Goal: Task Accomplishment & Management: Manage account settings

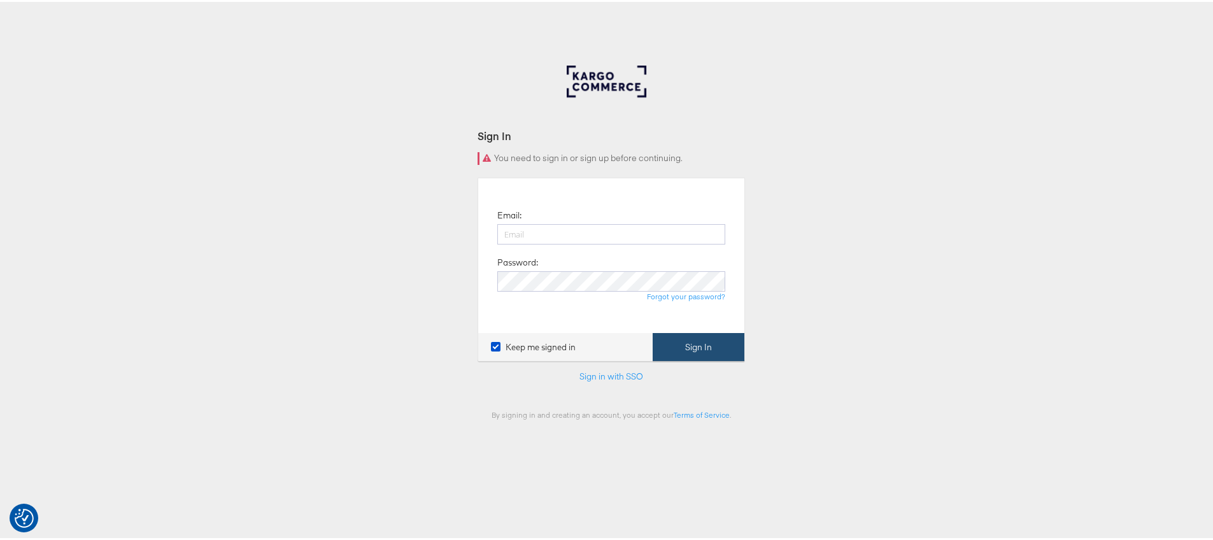
type input "[PERSON_NAME][EMAIL_ADDRESS][PERSON_NAME][DOMAIN_NAME]"
click at [713, 352] on button "Sign In" at bounding box center [699, 345] width 92 height 29
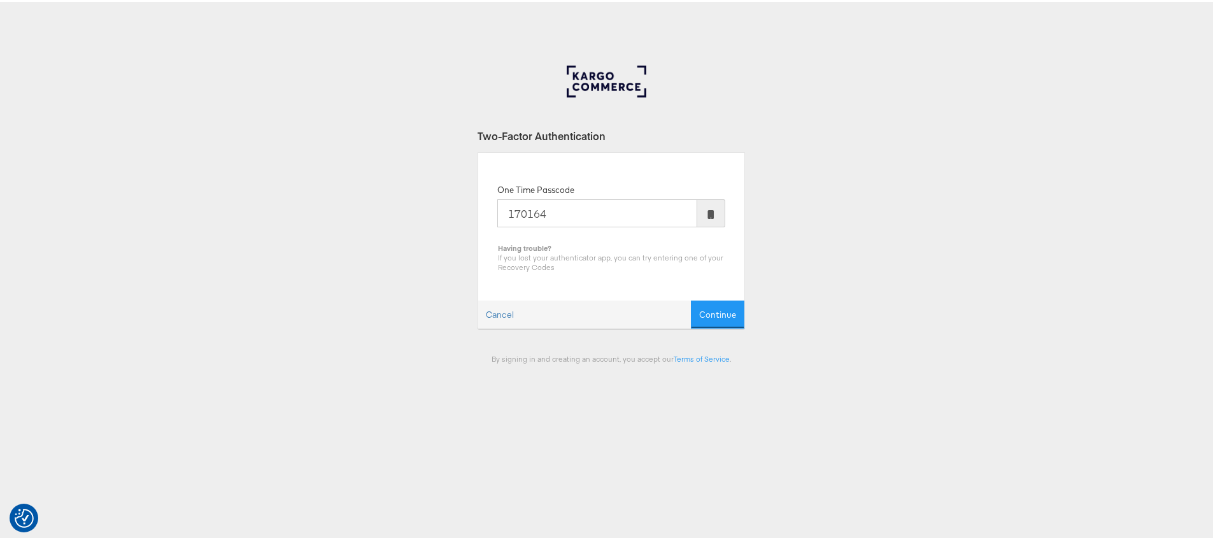
type input "170164"
click at [691, 299] on button "Continue" at bounding box center [718, 313] width 54 height 29
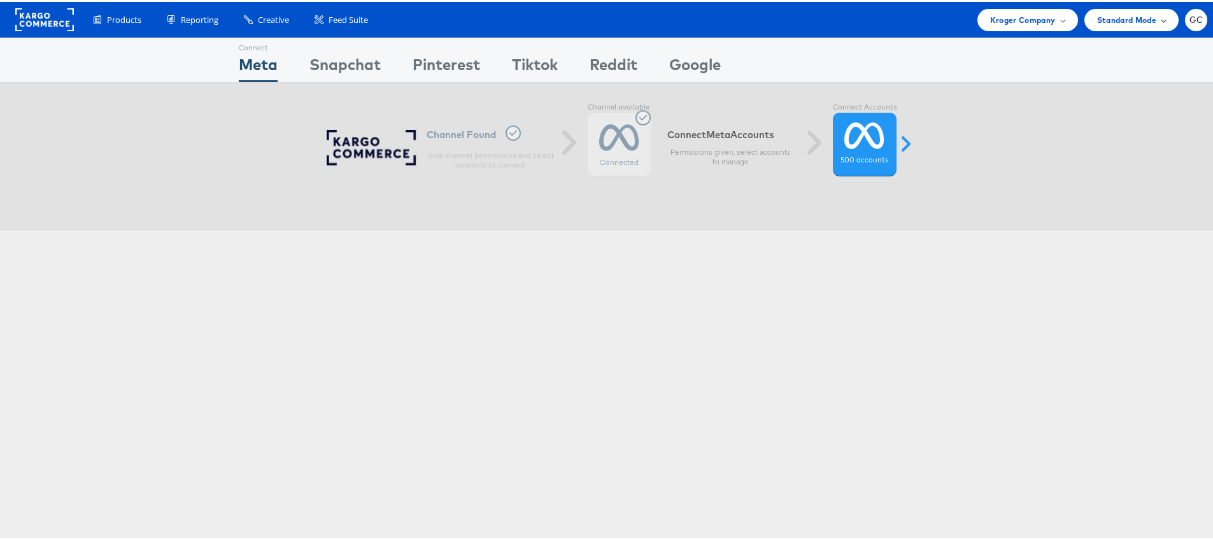
click at [1145, 21] on span "Standard Mode" at bounding box center [1127, 17] width 59 height 13
click at [1189, 22] on div "GC" at bounding box center [1196, 18] width 22 height 22
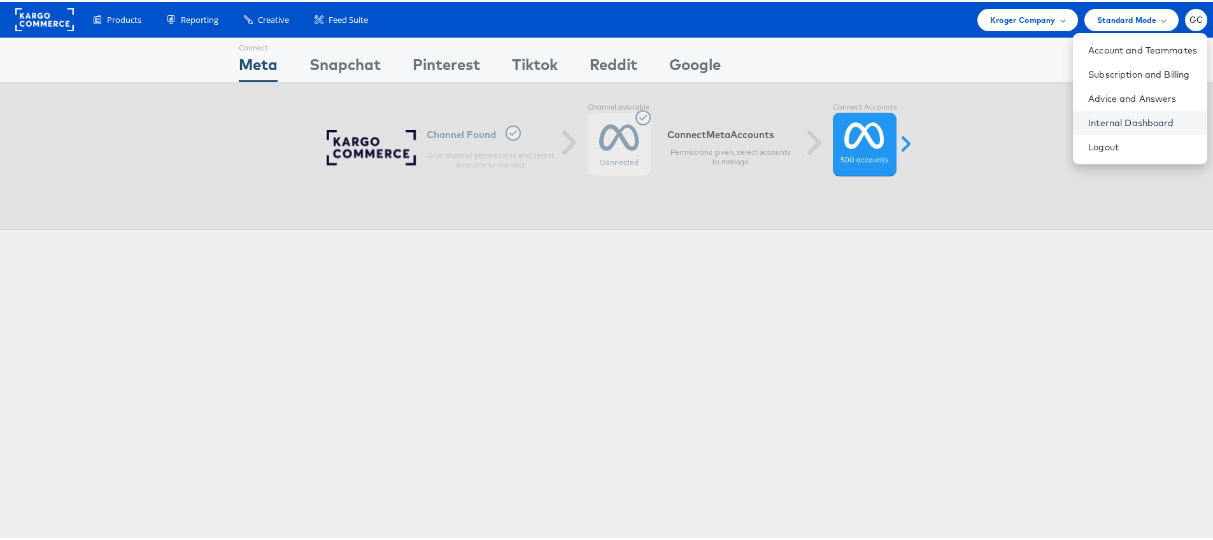
click at [1109, 124] on link "Internal Dashboard" at bounding box center [1143, 121] width 109 height 13
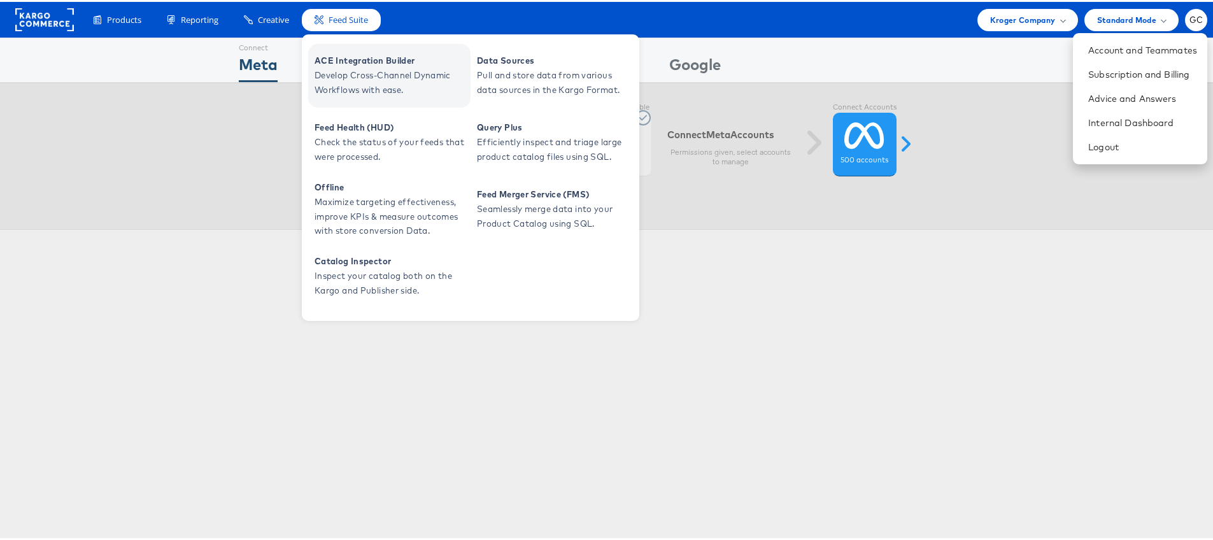
click at [348, 56] on span "ACE Integration Builder" at bounding box center [391, 59] width 153 height 15
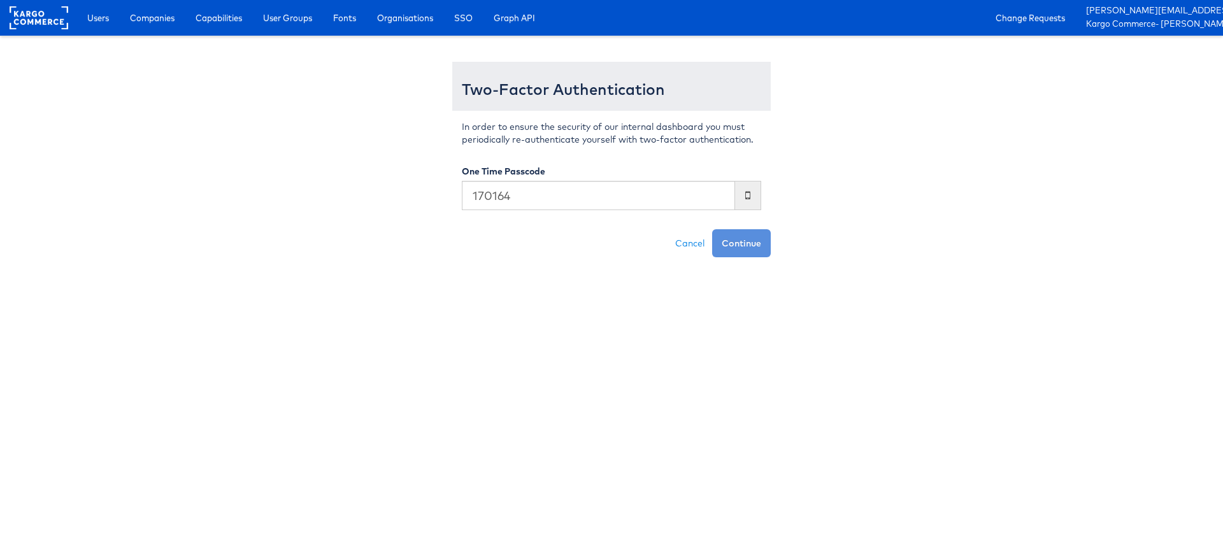
type input "170164"
click at [712, 229] on button "Continue" at bounding box center [741, 243] width 59 height 28
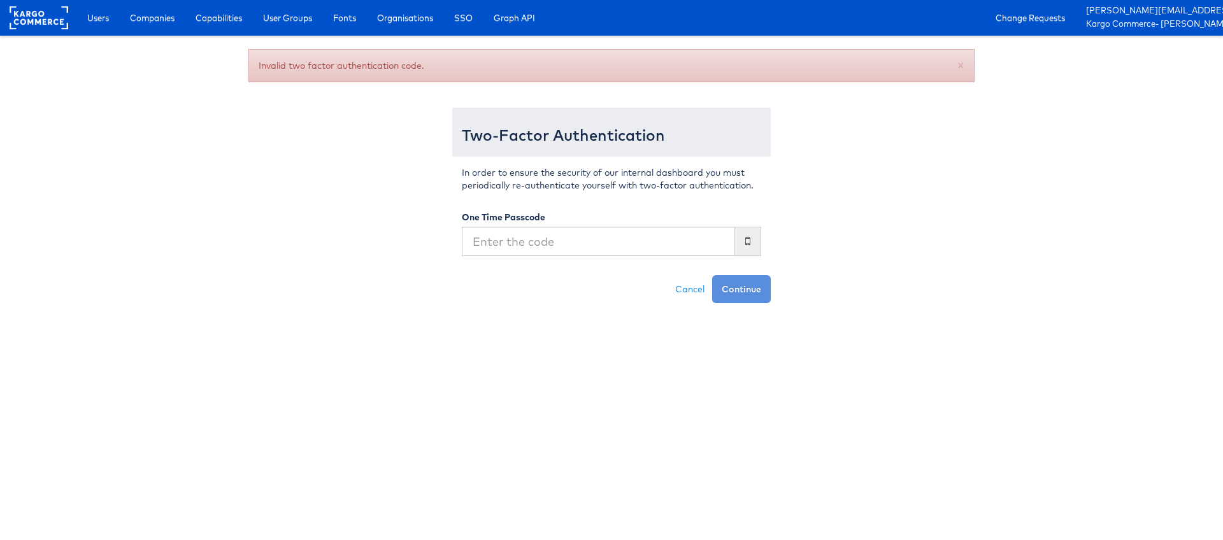
click at [590, 234] on input "text" at bounding box center [598, 241] width 273 height 29
click at [589, 239] on input "text" at bounding box center [598, 241] width 273 height 29
type input "922266"
click at [712, 275] on button "Continue" at bounding box center [741, 289] width 59 height 28
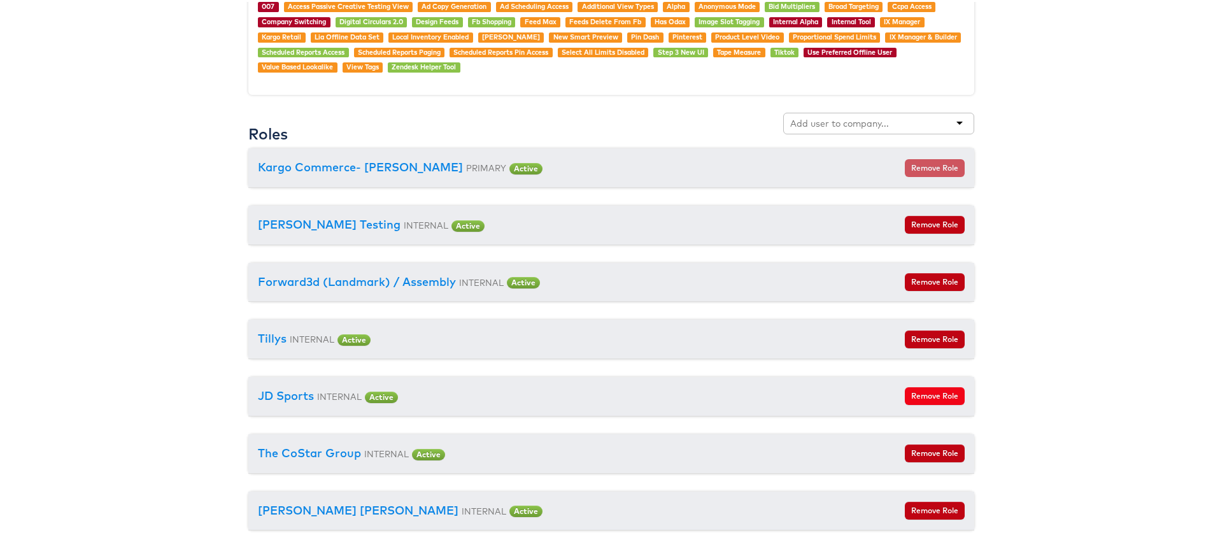
scroll to position [1411, 0]
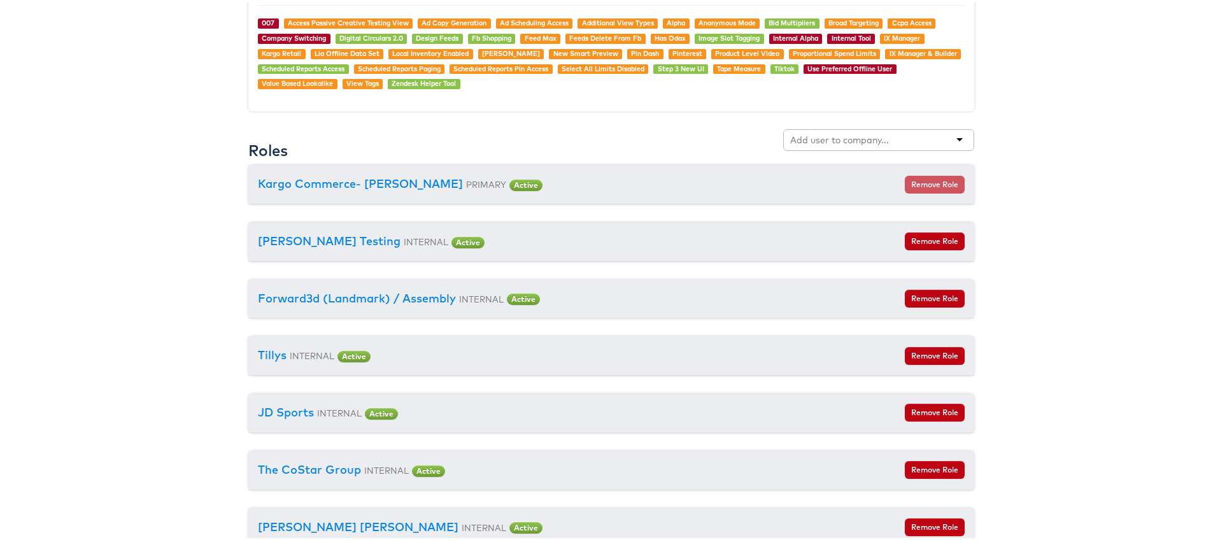
click at [956, 136] on div at bounding box center [878, 138] width 191 height 22
type input "be"
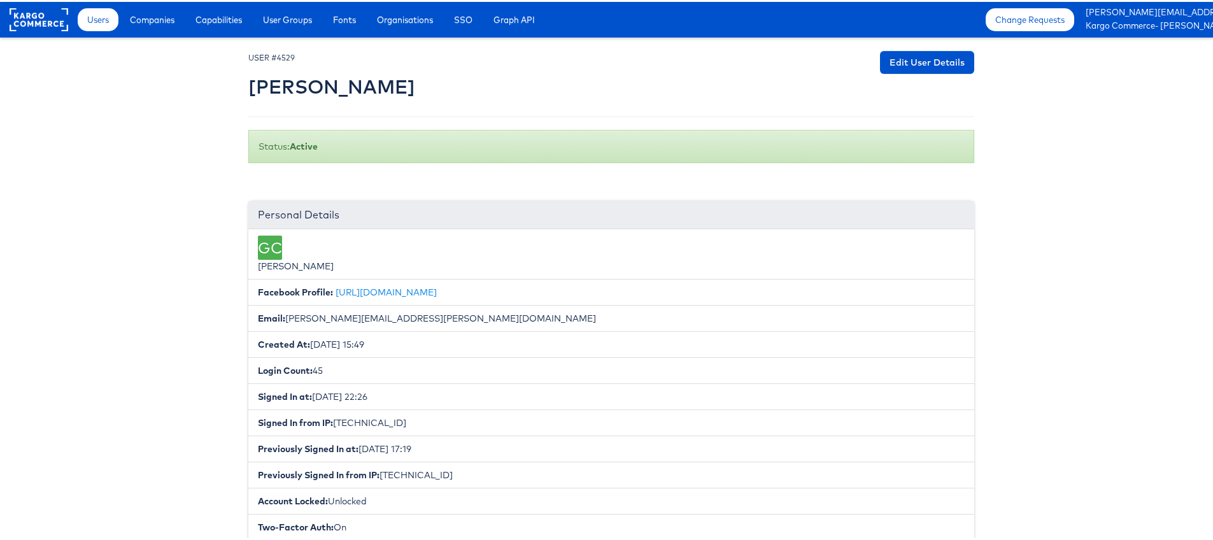
scroll to position [438, 0]
